Goal: Task Accomplishment & Management: Manage account settings

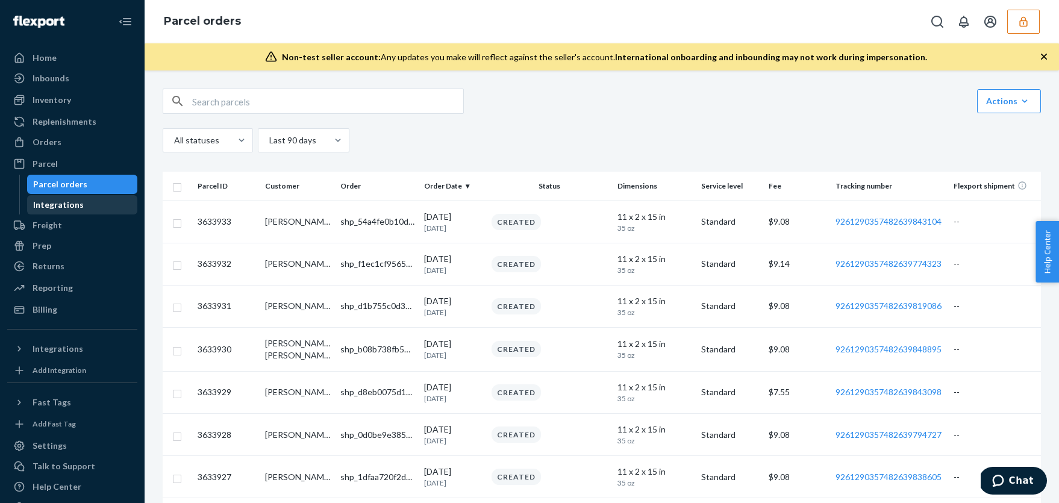
click at [78, 208] on div "Integrations" at bounding box center [58, 205] width 51 height 12
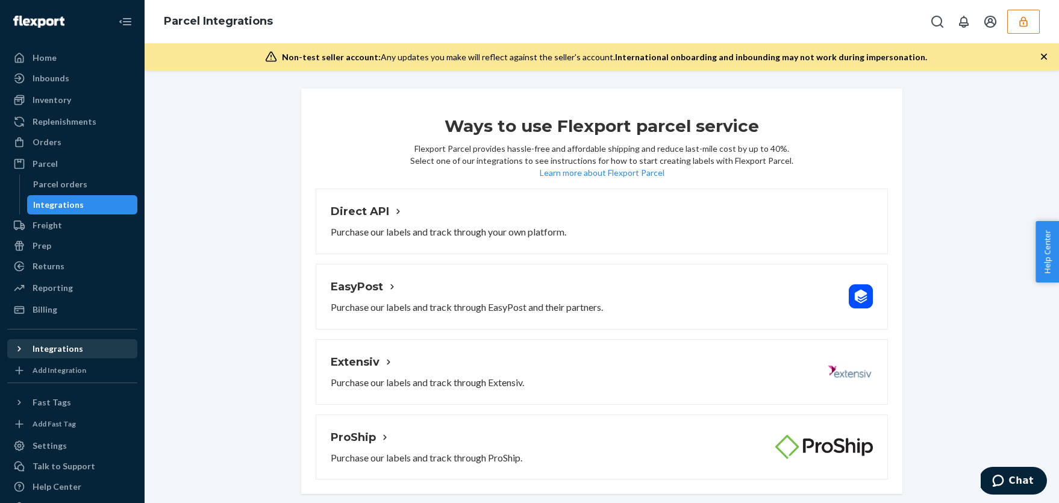
click at [16, 344] on icon at bounding box center [19, 349] width 12 height 12
click at [45, 467] on div "Settings" at bounding box center [50, 466] width 34 height 12
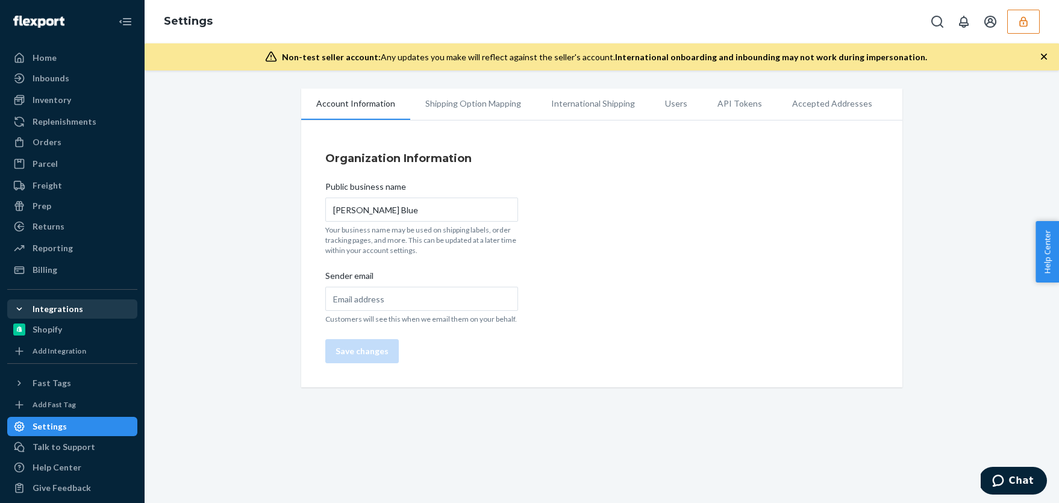
click at [481, 102] on li "Shipping Option Mapping" at bounding box center [473, 104] width 126 height 30
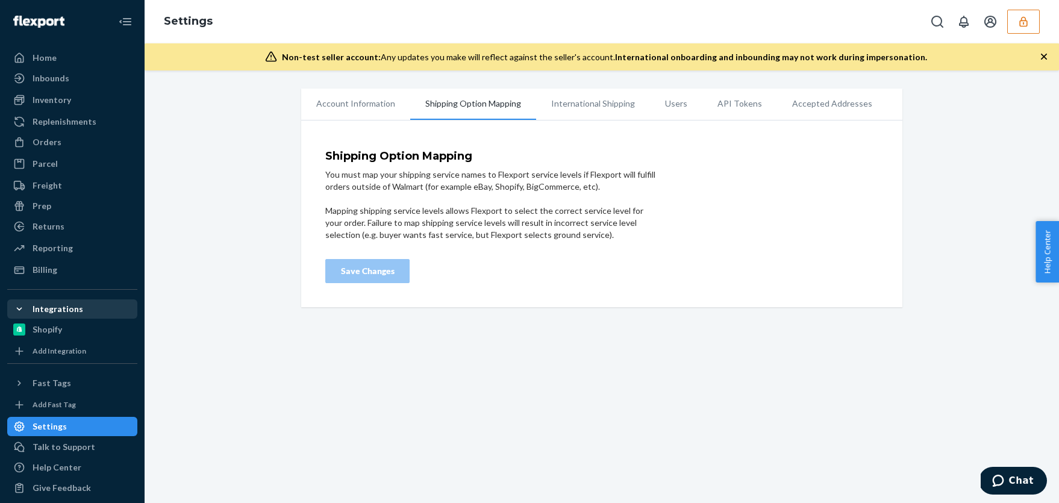
click at [578, 105] on li "International Shipping" at bounding box center [593, 104] width 114 height 30
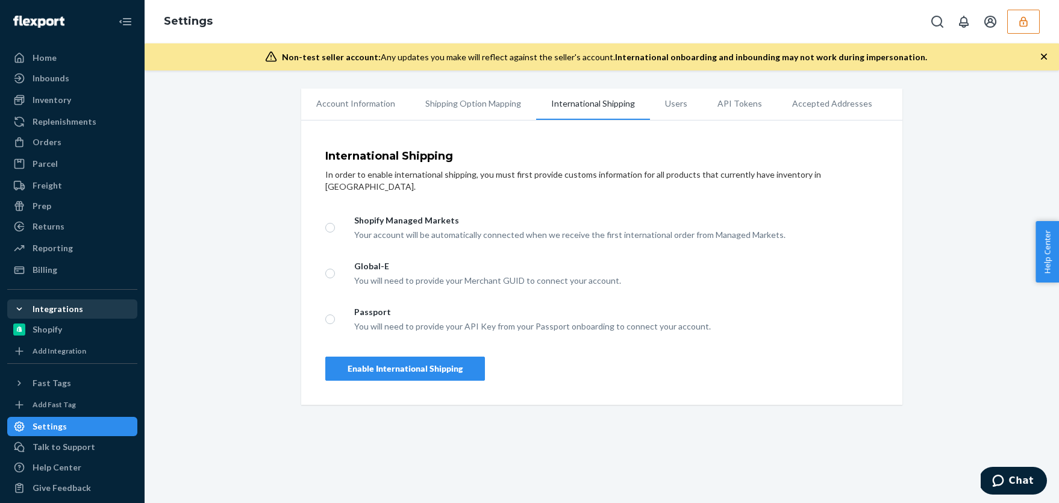
click at [479, 109] on li "Shipping Option Mapping" at bounding box center [473, 104] width 126 height 30
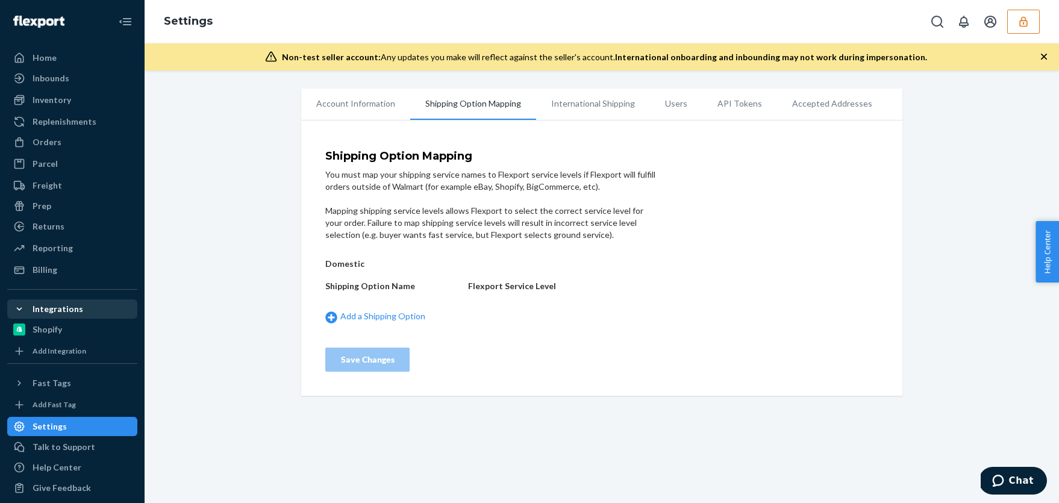
click at [360, 104] on li "Account Information" at bounding box center [355, 104] width 109 height 30
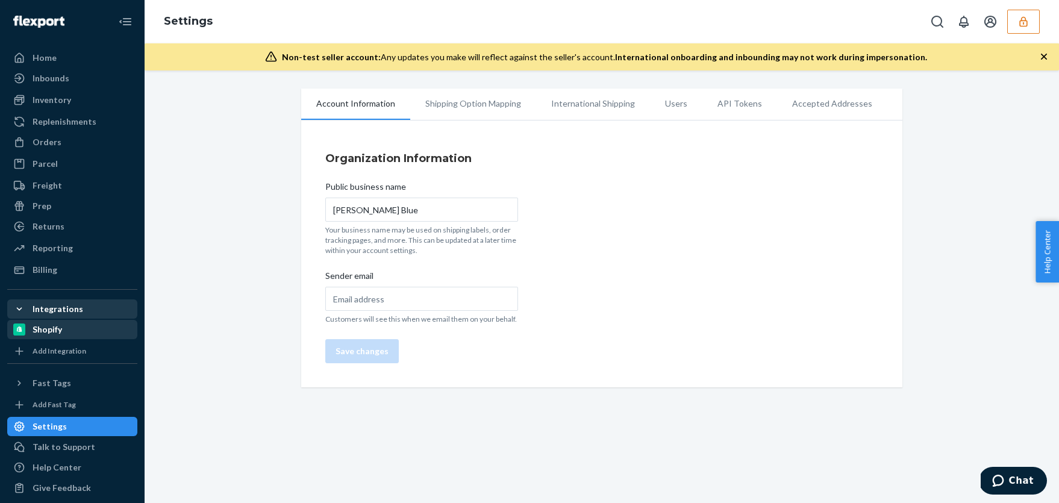
click at [64, 329] on div "Shopify" at bounding box center [72, 329] width 128 height 17
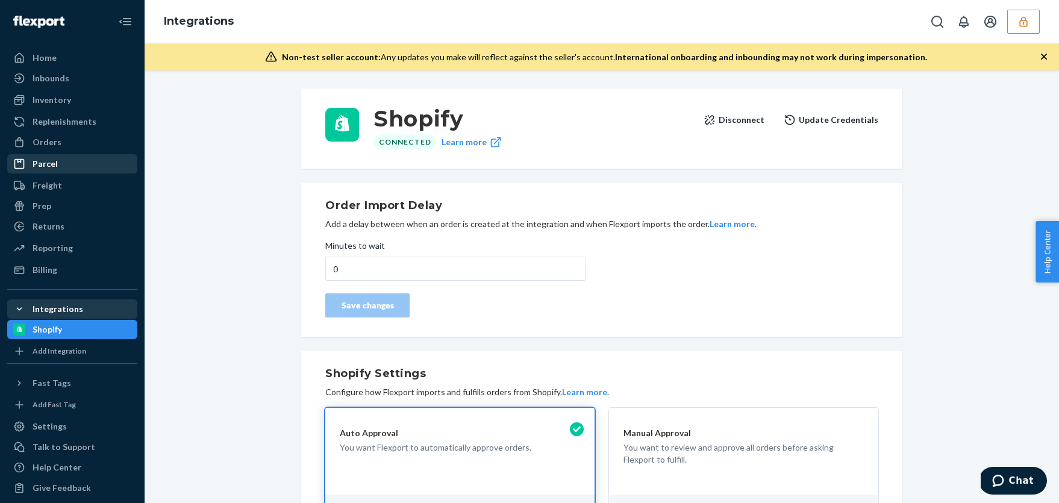
click at [62, 164] on div "Parcel" at bounding box center [72, 163] width 128 height 17
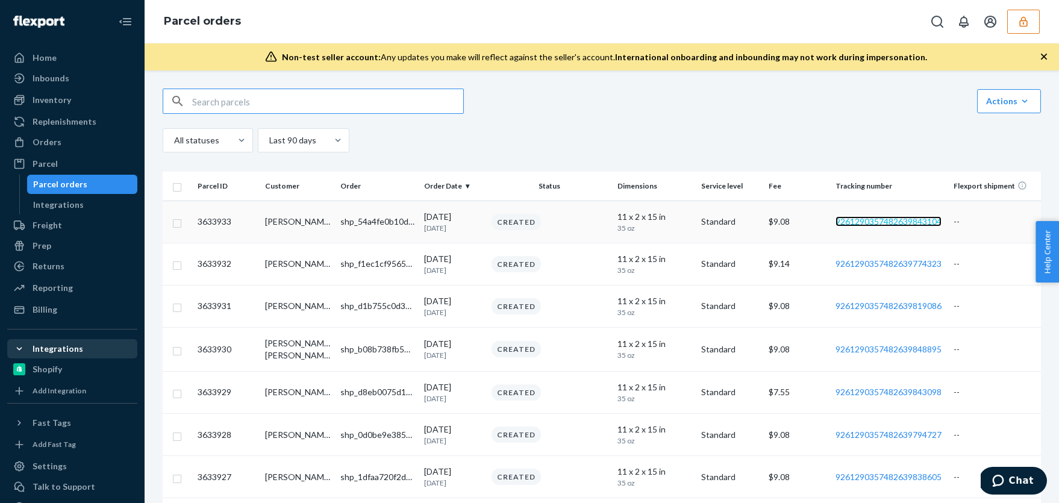
click at [881, 221] on link "9261290357482639843104" at bounding box center [888, 221] width 106 height 10
click at [341, 219] on div "shp_54a4fe0b10d54dba8775d17803f9b72b" at bounding box center [377, 222] width 74 height 12
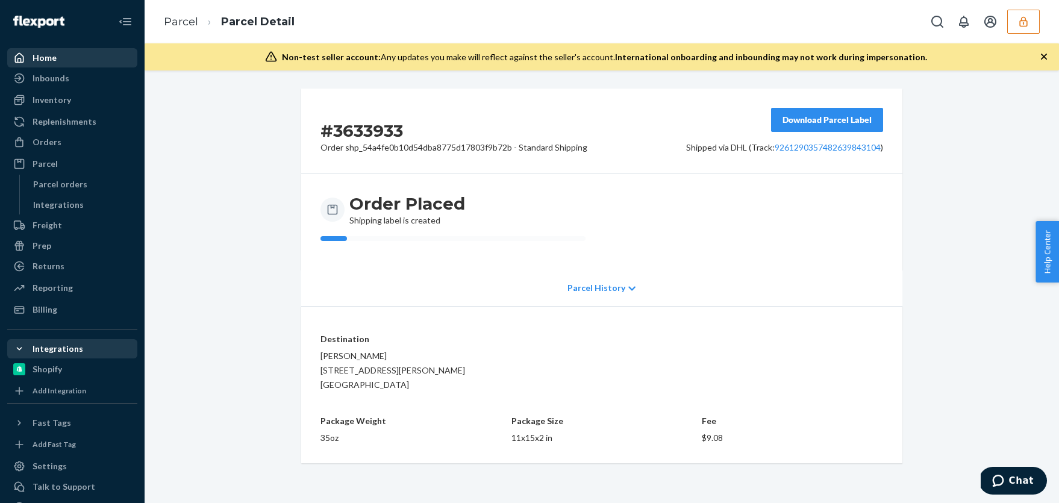
click at [39, 55] on div "Home" at bounding box center [45, 58] width 24 height 12
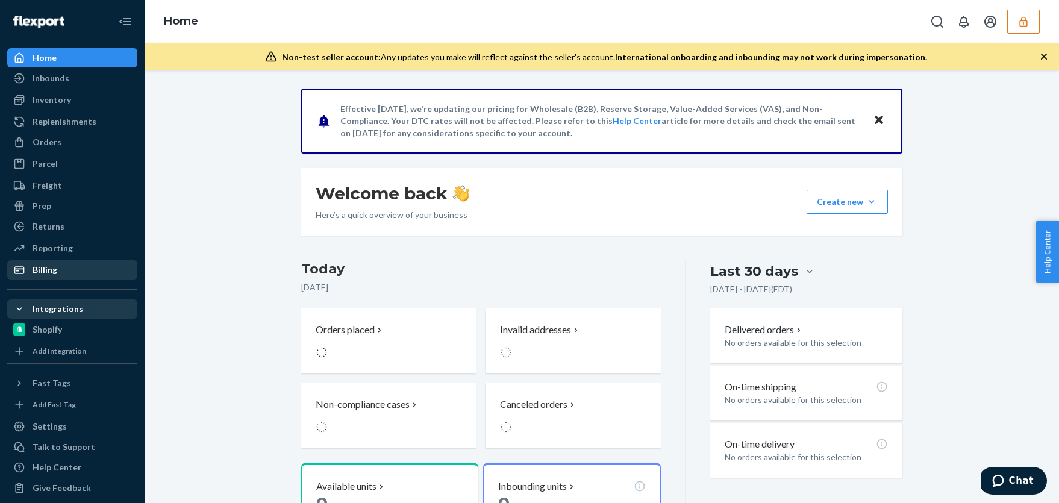
click at [60, 267] on div "Billing" at bounding box center [72, 269] width 128 height 17
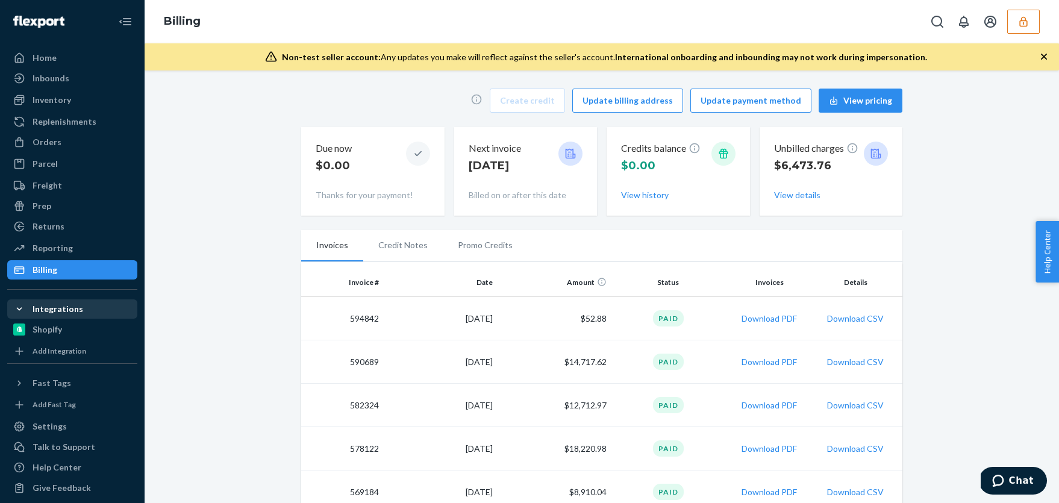
scroll to position [36, 0]
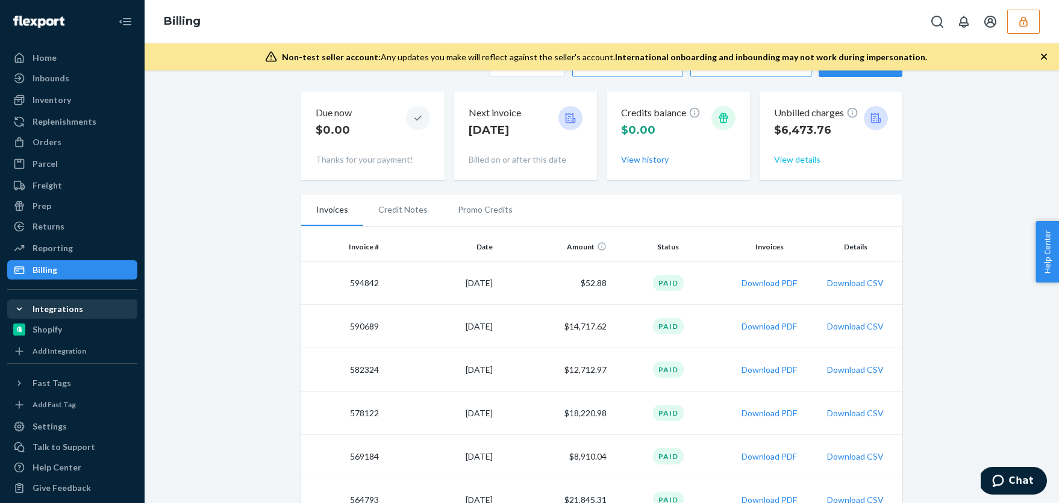
click at [806, 161] on button "View details" at bounding box center [797, 160] width 46 height 12
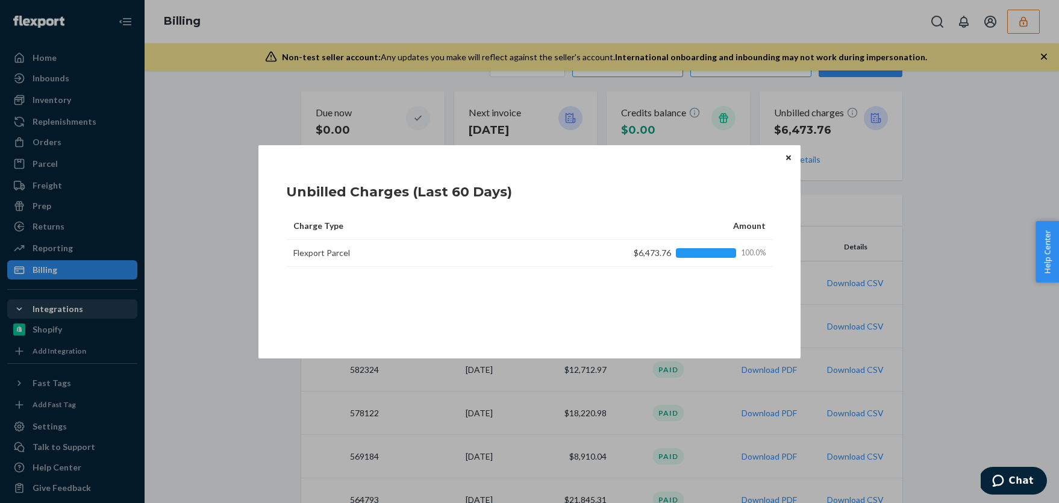
click at [789, 158] on icon "Close" at bounding box center [788, 157] width 5 height 5
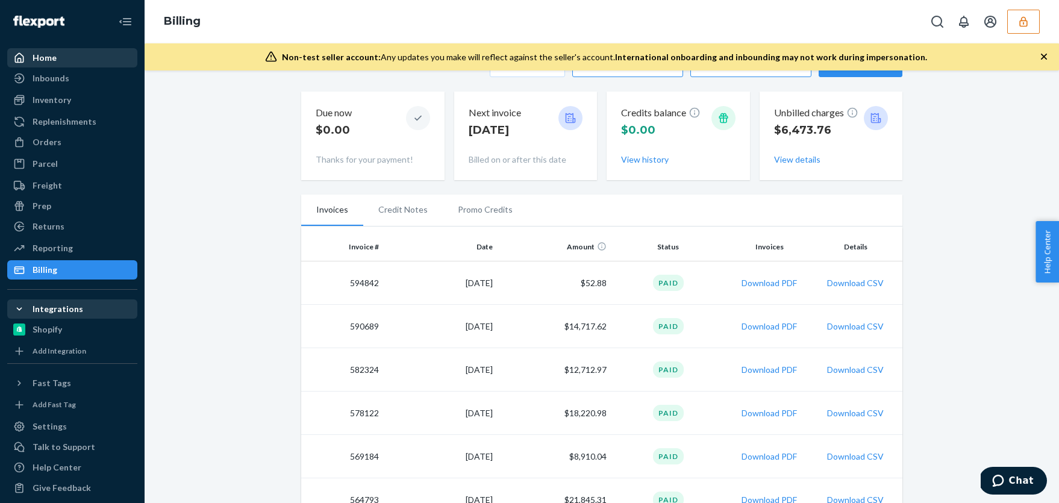
click at [100, 61] on div "Home" at bounding box center [72, 57] width 128 height 17
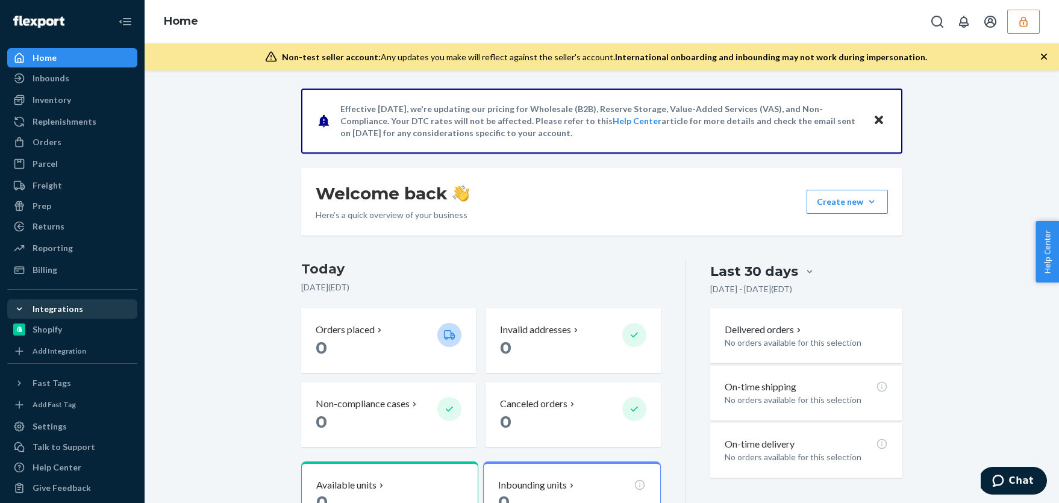
click at [1030, 15] on button "button" at bounding box center [1023, 22] width 33 height 24
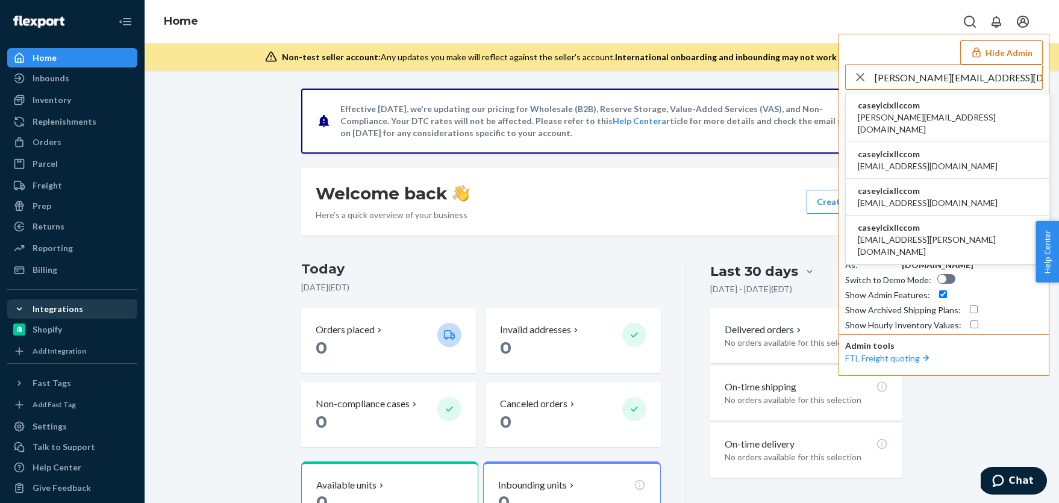
type input "[PERSON_NAME][EMAIL_ADDRESS][DOMAIN_NAME]"
click at [931, 108] on li "caseylcixllccom [PERSON_NAME][EMAIL_ADDRESS][DOMAIN_NAME]" at bounding box center [948, 117] width 204 height 49
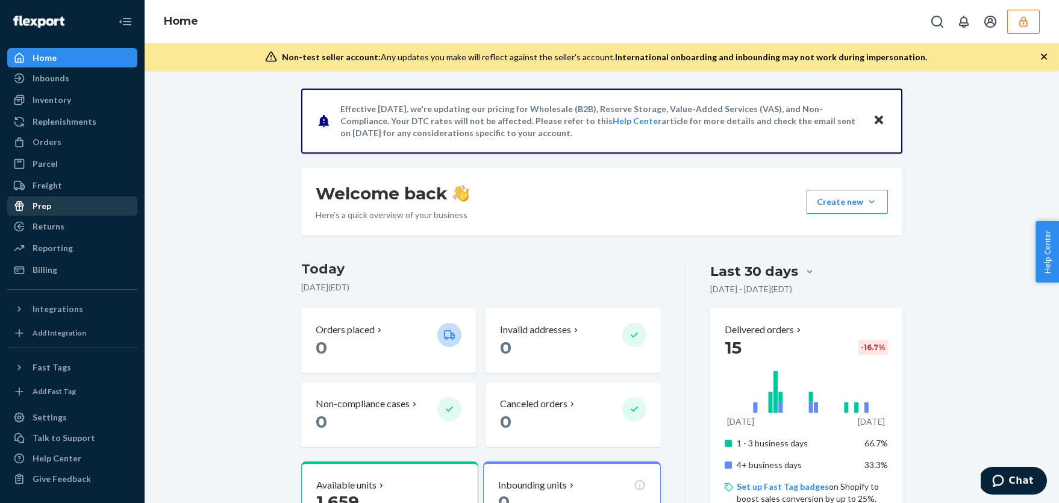
click at [87, 203] on div "Prep" at bounding box center [72, 206] width 128 height 17
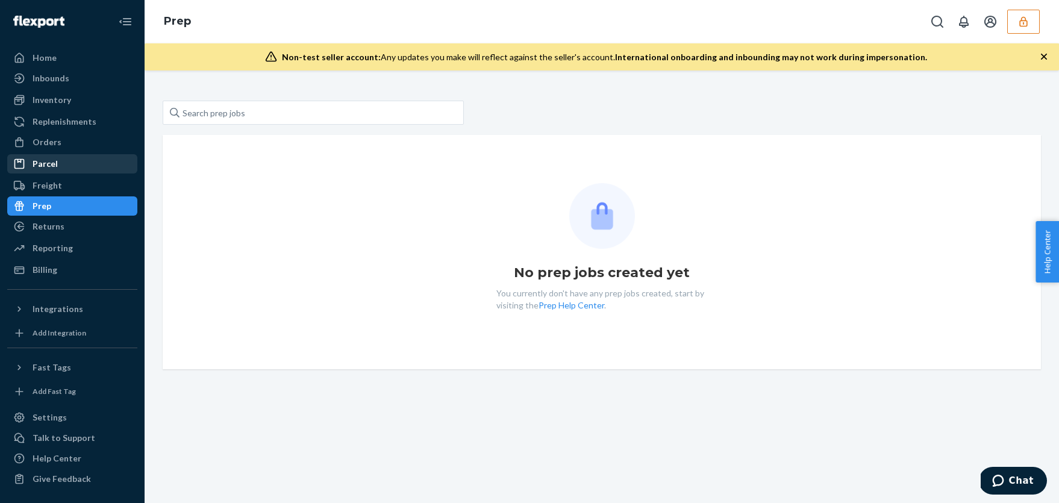
click at [89, 164] on div "Parcel" at bounding box center [72, 163] width 128 height 17
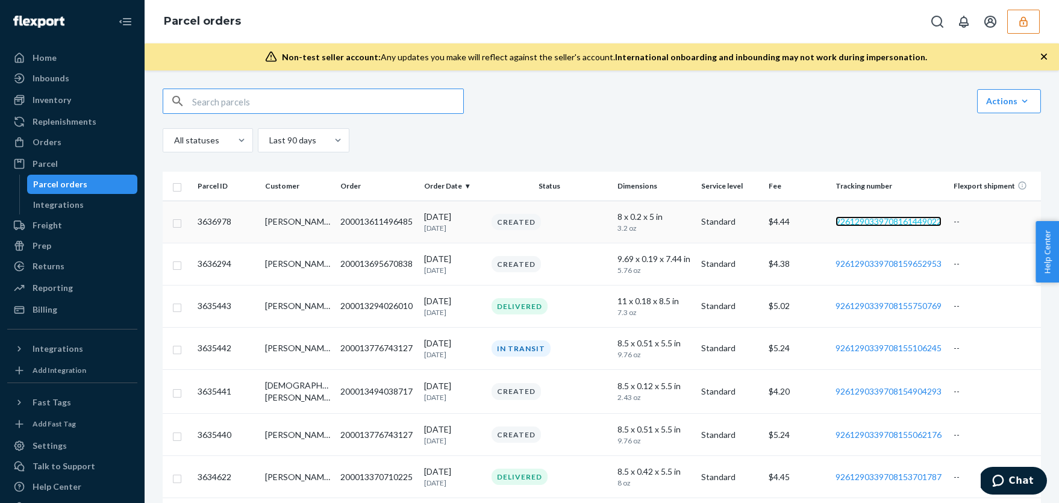
click at [874, 220] on link "9261290339708161449022" at bounding box center [888, 221] width 106 height 10
